Goal: Task Accomplishment & Management: Manage account settings

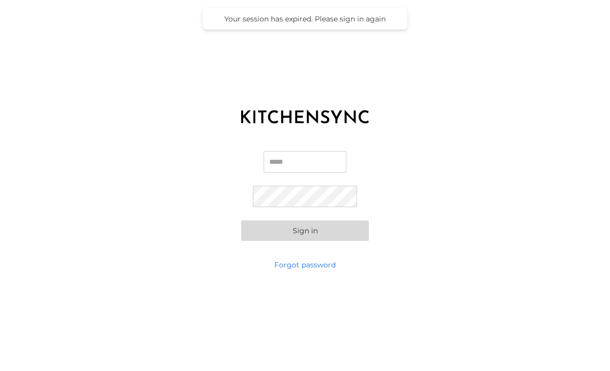
click at [307, 173] on input "Email" at bounding box center [304, 161] width 83 height 21
type input "**********"
click at [306, 241] on button "Sign in" at bounding box center [305, 231] width 128 height 20
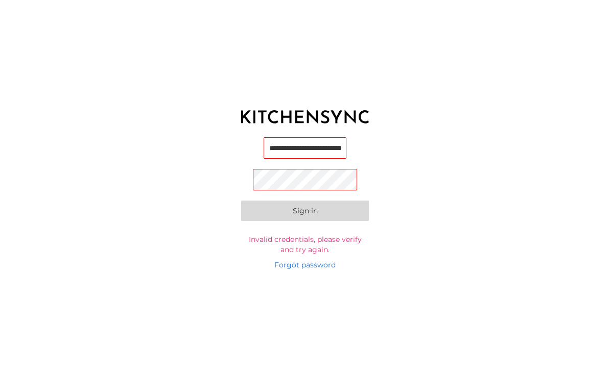
click at [405, 247] on div "**********" at bounding box center [305, 196] width 610 height 128
click at [317, 270] on link "Forgot password" at bounding box center [304, 265] width 61 height 10
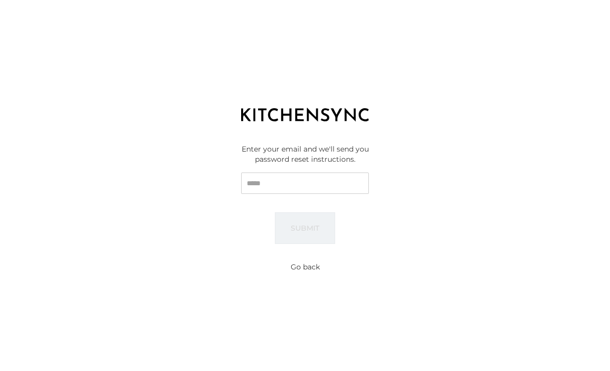
click at [308, 192] on input "Email" at bounding box center [305, 183] width 128 height 21
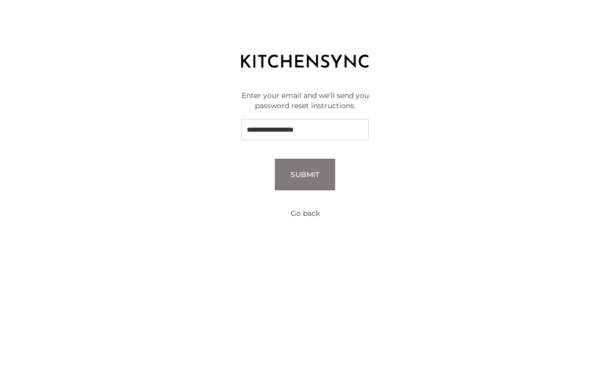
scroll to position [33, 0]
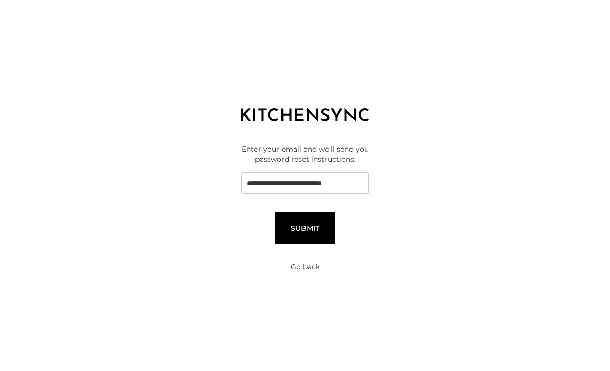
type input "**********"
click at [302, 214] on button "Submit" at bounding box center [305, 228] width 60 height 32
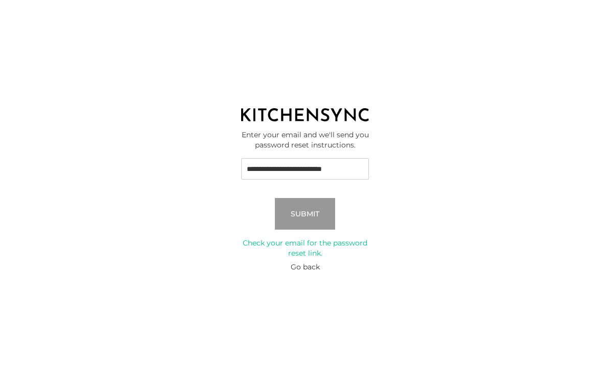
click at [304, 262] on button "Go back" at bounding box center [304, 267] width 29 height 10
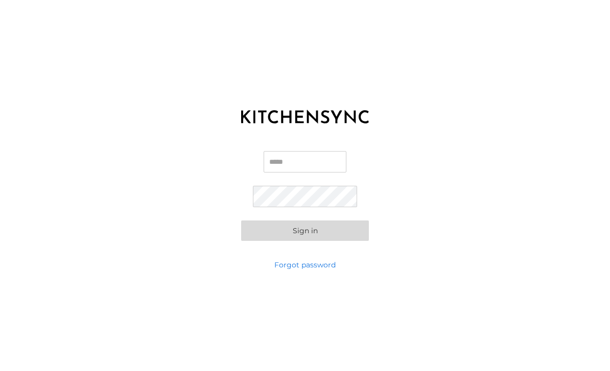
click at [305, 173] on input "Email" at bounding box center [304, 161] width 83 height 21
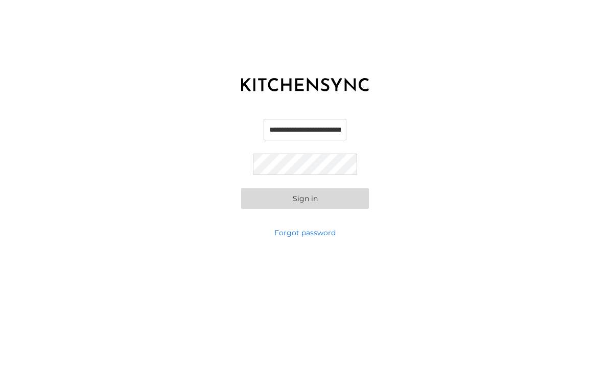
type input "**********"
click at [448, 103] on div "**********" at bounding box center [305, 185] width 610 height 371
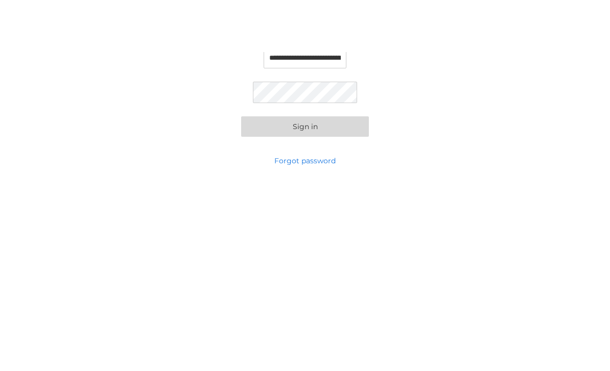
click at [314, 168] on button "Sign in" at bounding box center [305, 178] width 128 height 20
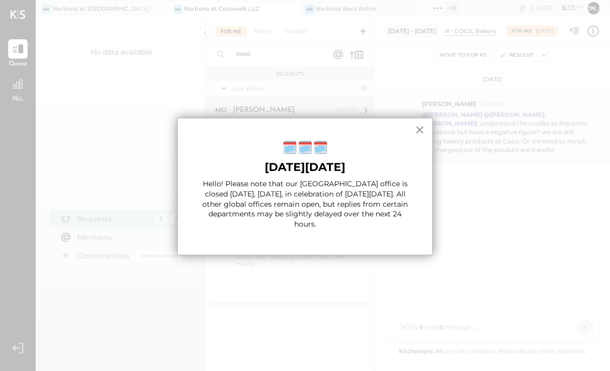
click at [423, 127] on button "×" at bounding box center [420, 129] width 10 height 16
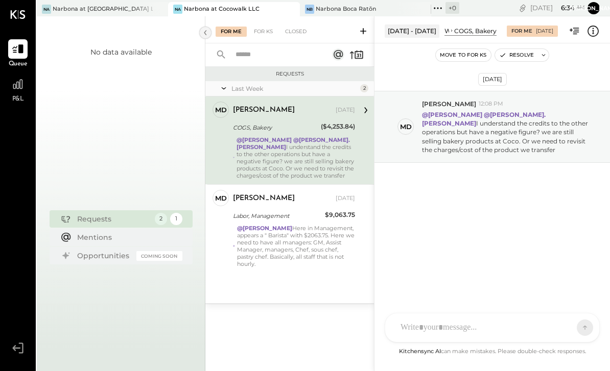
click at [201, 29] on icon at bounding box center [205, 32] width 11 height 18
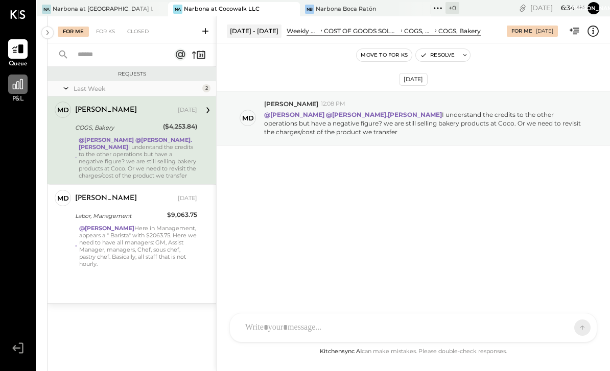
click at [15, 92] on div at bounding box center [17, 84] width 19 height 19
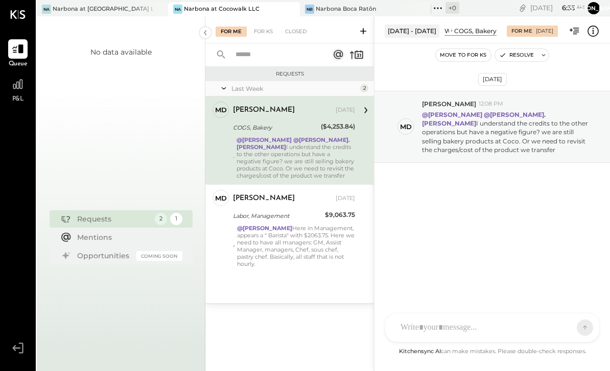
click at [20, 16] on icon at bounding box center [17, 14] width 15 height 9
click at [20, 92] on div at bounding box center [17, 84] width 19 height 19
click at [85, 6] on div "Narbona at [GEOGRAPHIC_DATA] LLC" at bounding box center [103, 9] width 100 height 8
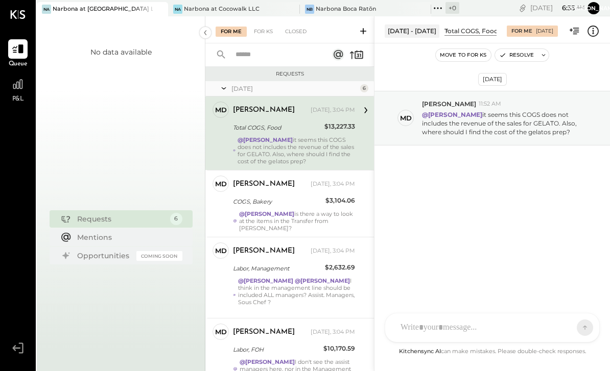
click at [457, 33] on div "Total COGS, Food" at bounding box center [471, 31] width 54 height 9
click at [459, 34] on div "Total COGS, Food" at bounding box center [471, 31] width 54 height 9
click at [19, 92] on div at bounding box center [17, 84] width 19 height 19
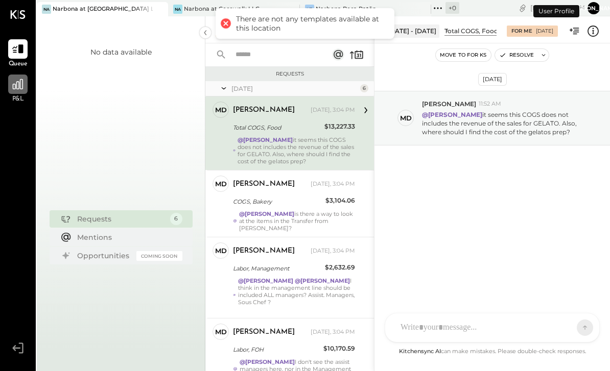
click at [17, 93] on div at bounding box center [17, 84] width 19 height 19
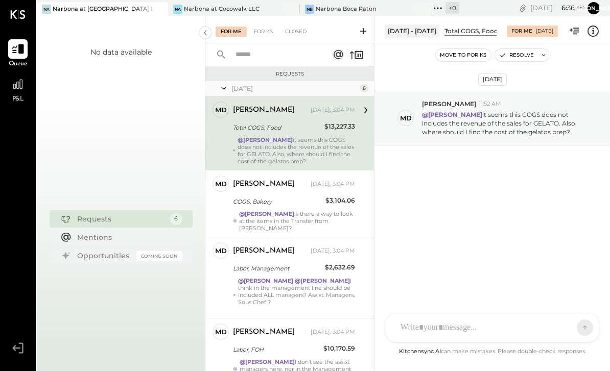
click at [22, 52] on icon at bounding box center [18, 49] width 12 height 10
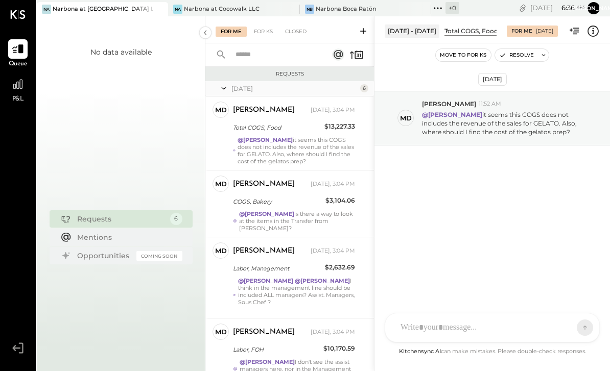
click at [90, 9] on div "Narbona at [GEOGRAPHIC_DATA] LLC" at bounding box center [103, 9] width 100 height 8
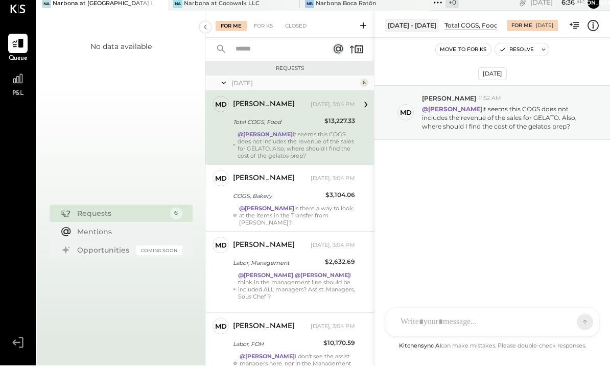
scroll to position [33, 0]
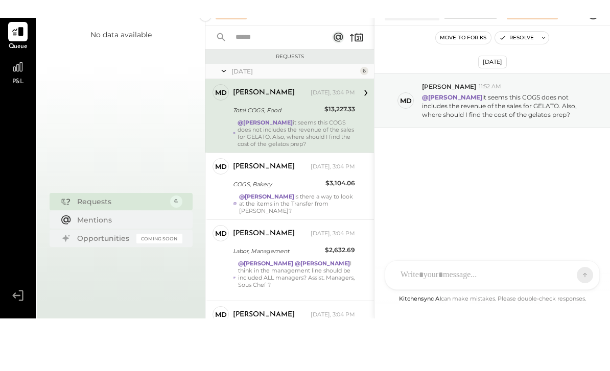
click at [18, 313] on icon at bounding box center [16, 313] width 8 height 6
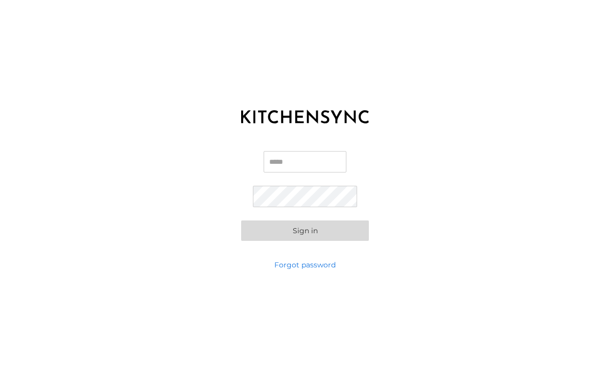
click at [309, 151] on input "Email" at bounding box center [304, 161] width 83 height 21
type input "**********"
click at [305, 221] on button "Sign in" at bounding box center [305, 231] width 128 height 20
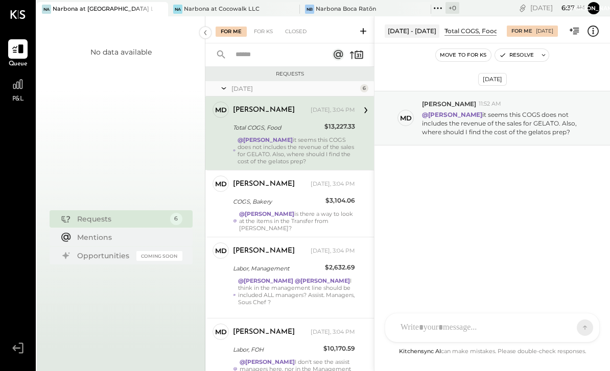
click at [431, 10] on icon at bounding box center [437, 8] width 13 height 13
click at [573, 192] on div "Sep 11th, 2025 Md Miguel de Arregui 11:52 AM @Heidy Balart it seems this COGS d…" at bounding box center [491, 145] width 235 height 153
click at [573, 35] on icon at bounding box center [574, 31] width 13 height 13
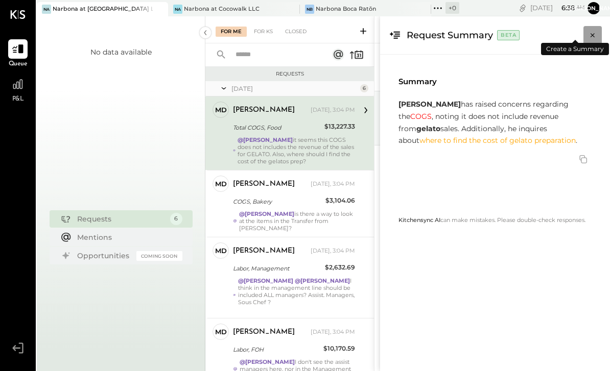
click at [595, 36] on icon "Close panel" at bounding box center [592, 35] width 10 height 10
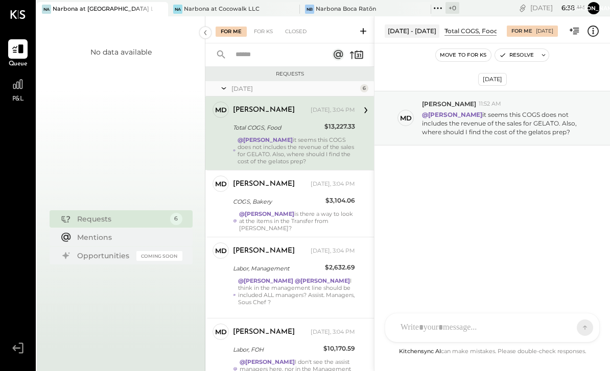
click at [458, 33] on div "Total COGS, Food" at bounding box center [471, 31] width 54 height 9
click at [456, 36] on div "Sep 1 - 7, 2025 Weekly P&L COST OF GOODS SOLD (COGS) Total COGS, Food" at bounding box center [440, 31] width 112 height 13
click at [16, 91] on icon at bounding box center [17, 84] width 13 height 13
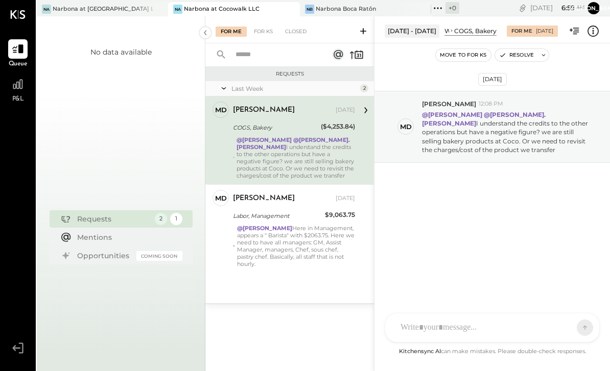
click at [560, 220] on div "Sep 11th, 2025 Md Miguel de Arregui 12:08 PM @Heidy Balart @rodrigo.calabrese I…" at bounding box center [491, 154] width 235 height 171
click at [456, 59] on button "Move to for ks" at bounding box center [462, 55] width 55 height 12
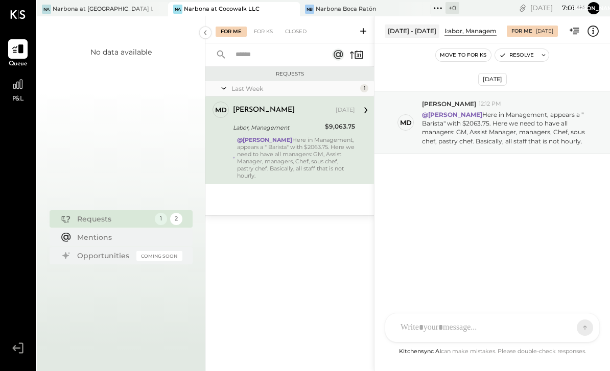
click at [431, 10] on icon at bounding box center [437, 8] width 13 height 13
click at [576, 220] on div "Sep 11th, 2025 Md Miguel de Arregui 12:12 PM @Heidy Balart Here in Management, …" at bounding box center [491, 150] width 235 height 162
click at [20, 16] on icon at bounding box center [17, 14] width 15 height 9
click at [19, 91] on div at bounding box center [17, 84] width 19 height 19
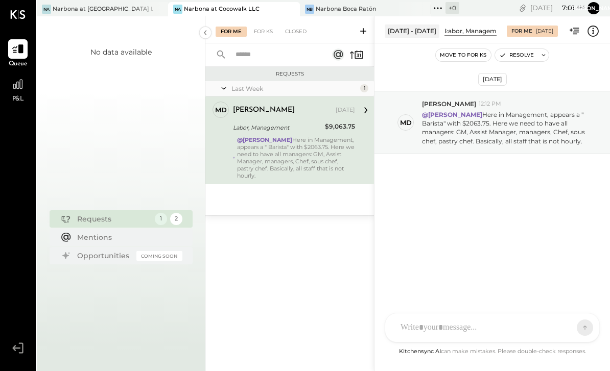
click at [571, 35] on icon at bounding box center [574, 31] width 13 height 13
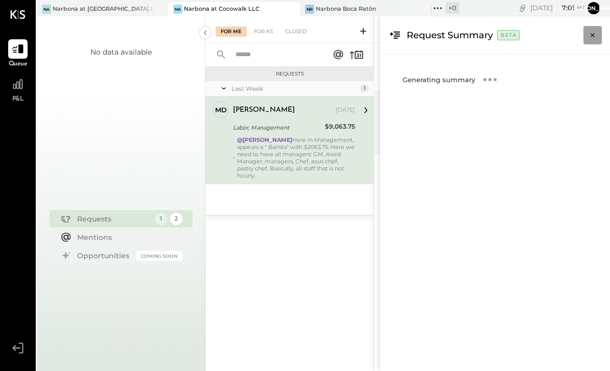
click at [593, 39] on icon "Close panel" at bounding box center [592, 35] width 10 height 10
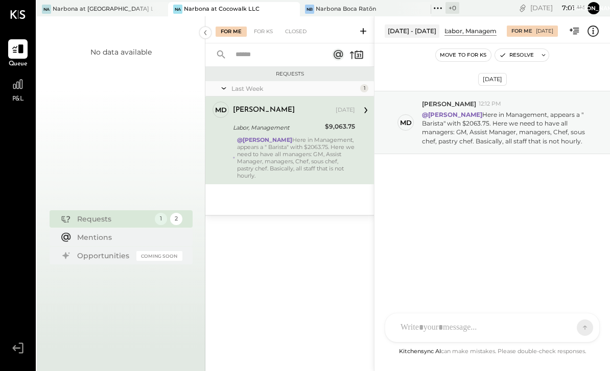
click at [589, 35] on icon at bounding box center [592, 31] width 11 height 11
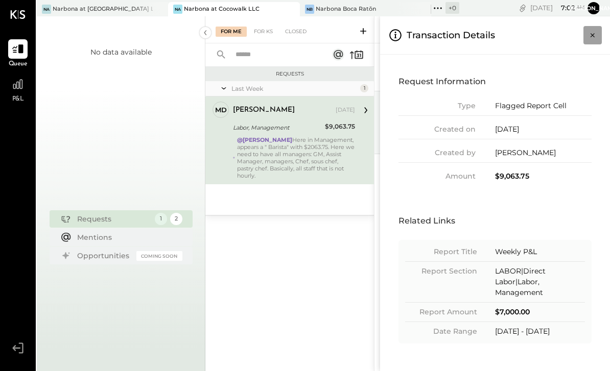
click at [592, 38] on icon "Close panel" at bounding box center [592, 35] width 10 height 10
